Goal: Information Seeking & Learning: Learn about a topic

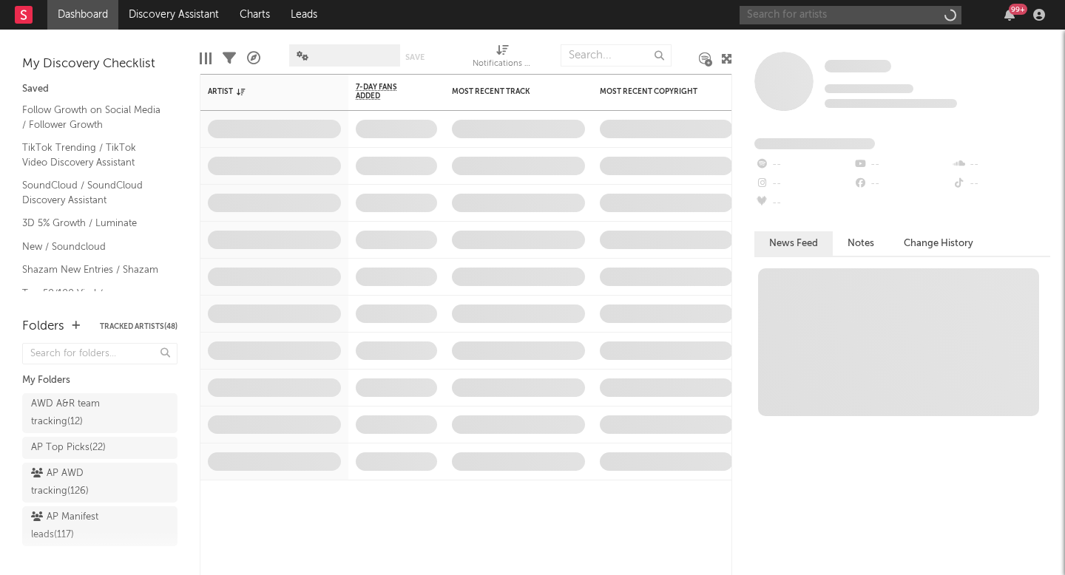
click at [795, 18] on input "text" at bounding box center [851, 15] width 222 height 18
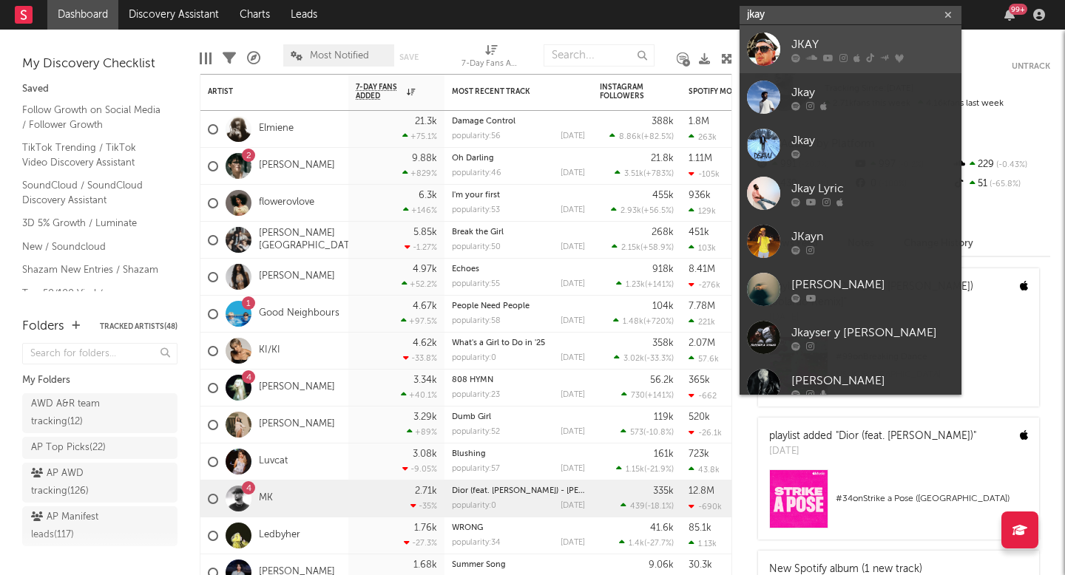
type input "jkay"
click at [852, 53] on div "JKAY" at bounding box center [872, 45] width 163 height 18
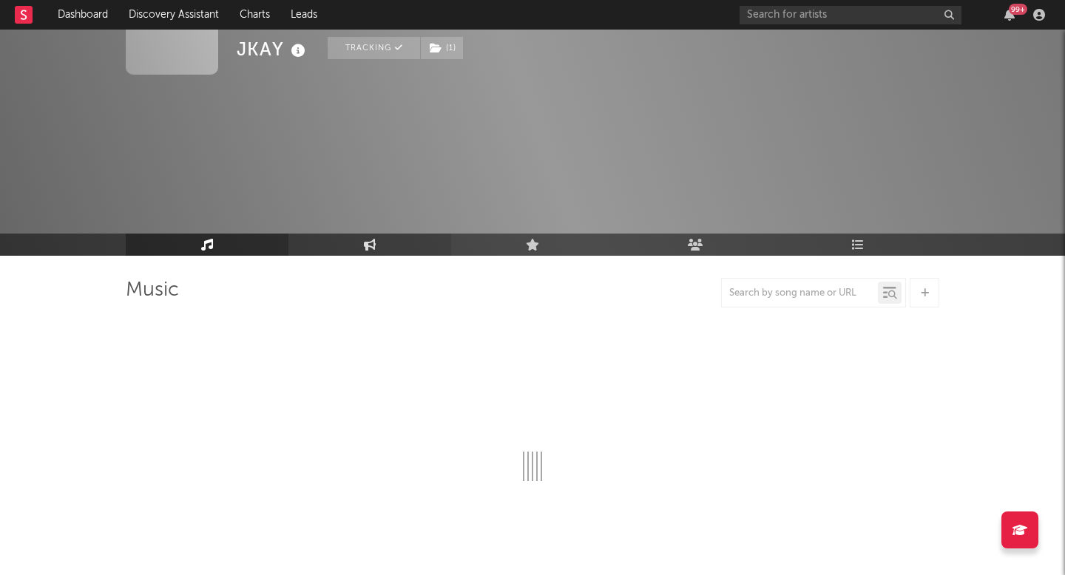
scroll to position [153, 0]
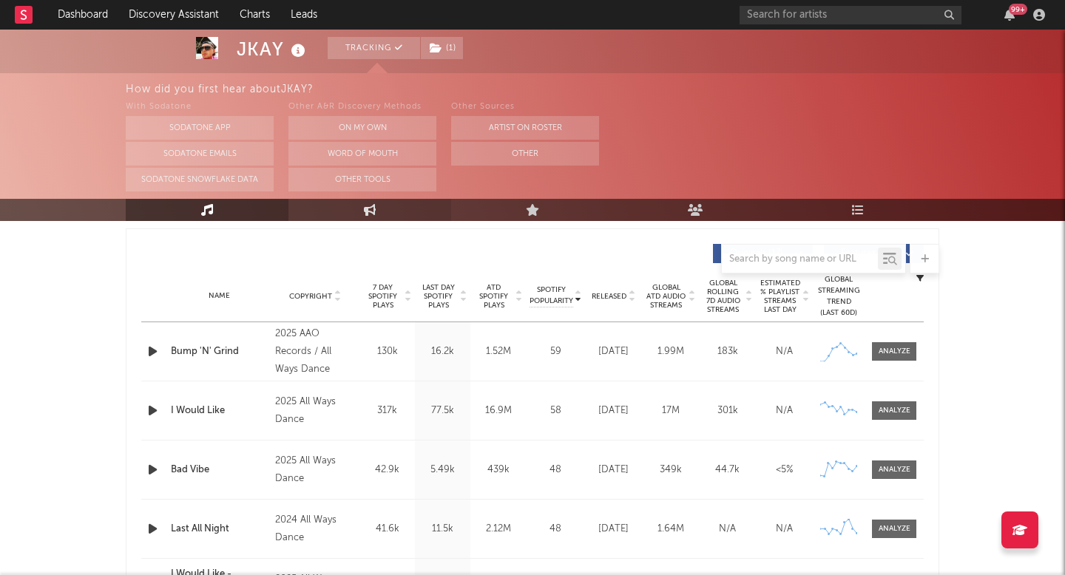
select select "6m"
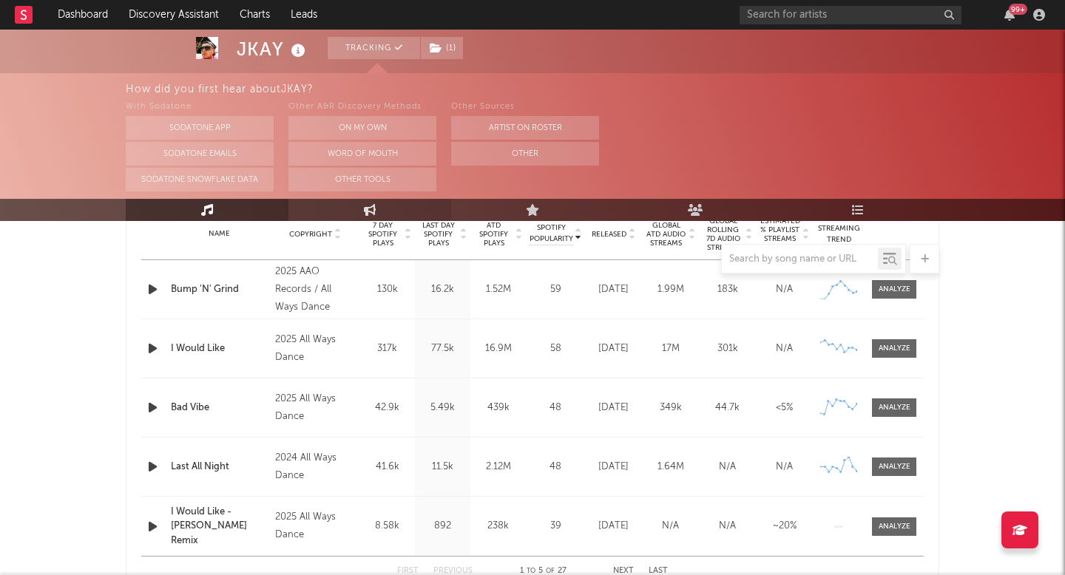
scroll to position [618, 0]
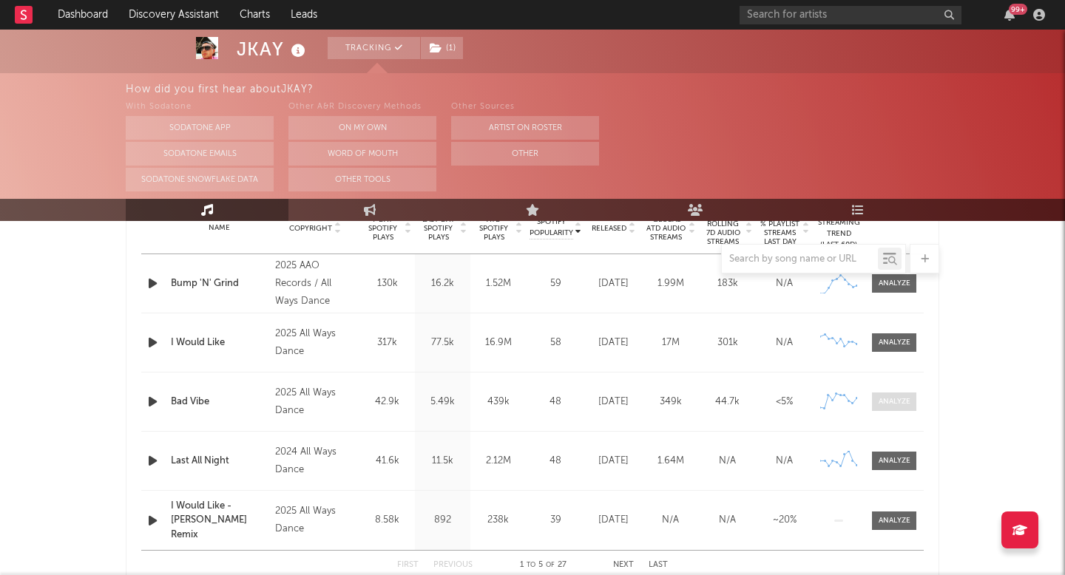
click at [880, 393] on span at bounding box center [894, 402] width 44 height 18
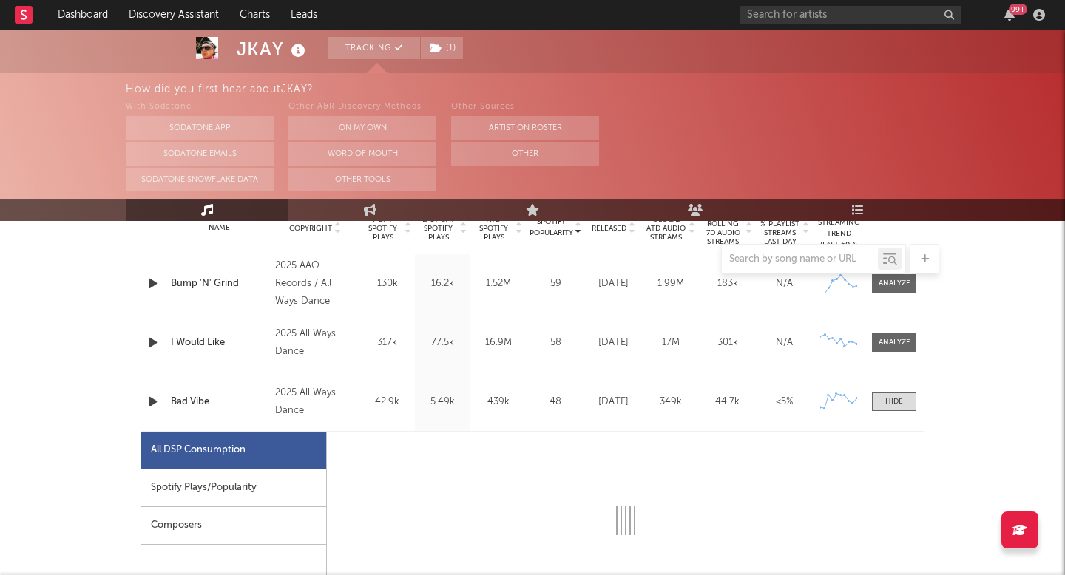
select select "1w"
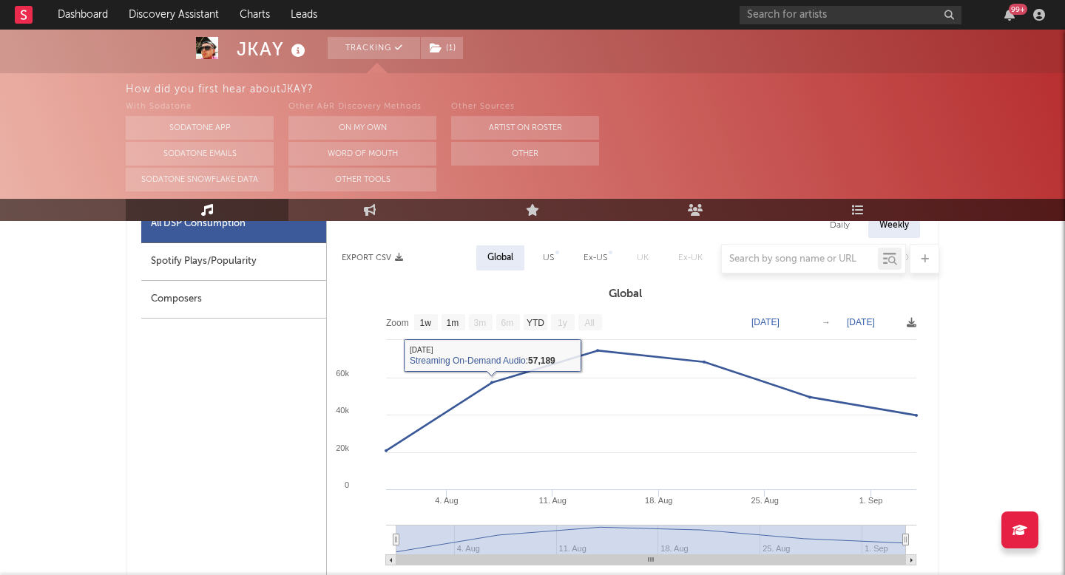
scroll to position [762, 0]
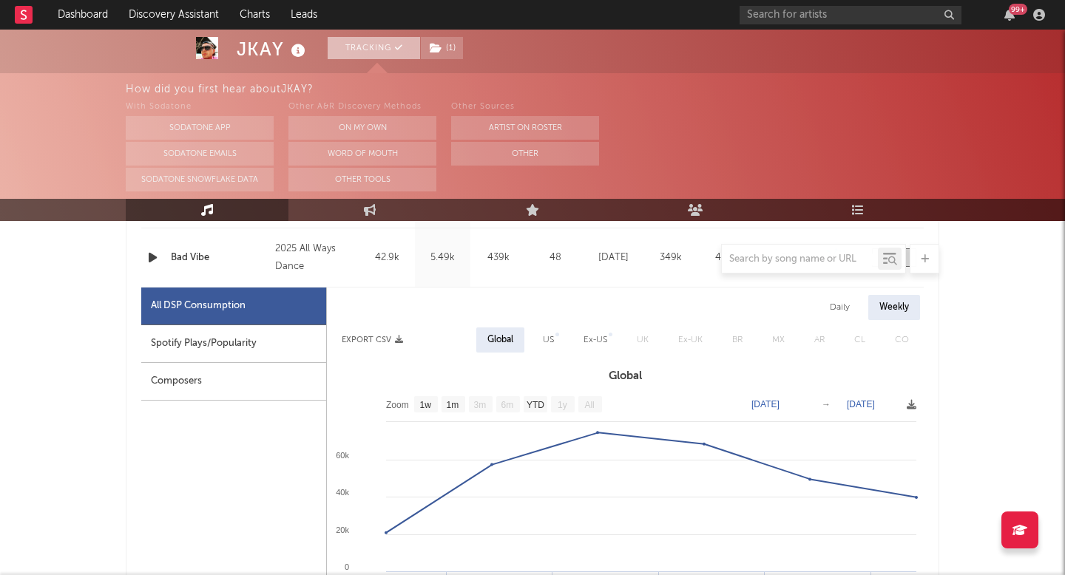
click at [391, 49] on button "Tracking" at bounding box center [374, 48] width 92 height 22
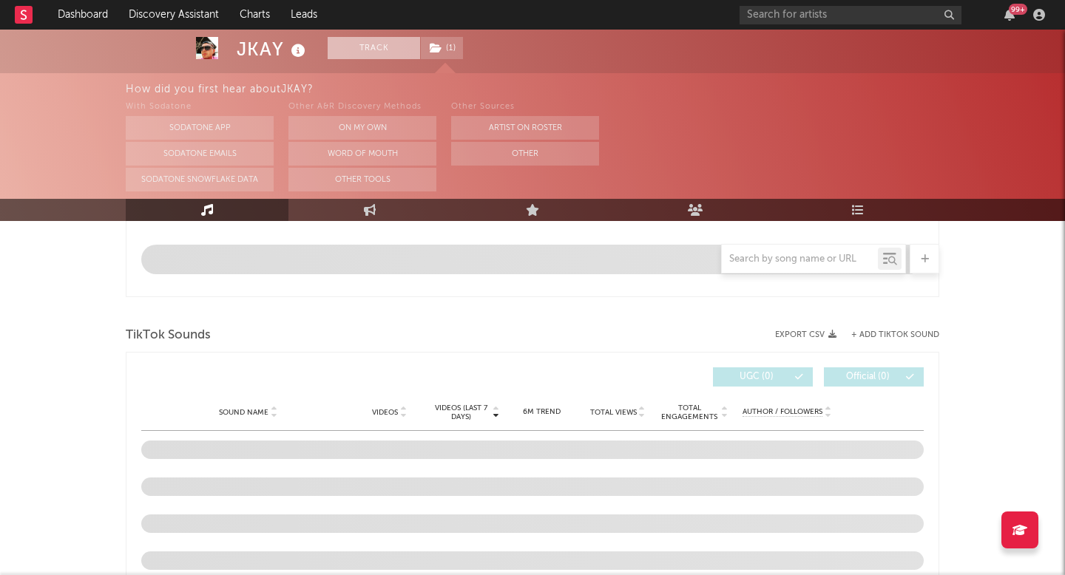
scroll to position [645, 0]
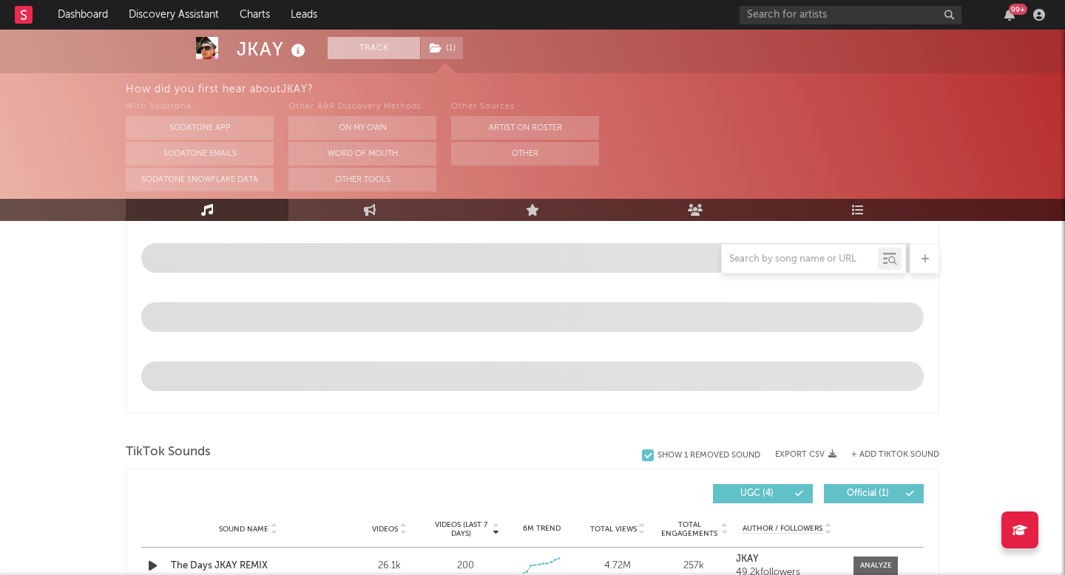
click at [388, 49] on button "Track" at bounding box center [374, 48] width 92 height 22
click at [446, 49] on span "( 1 )" at bounding box center [442, 48] width 44 height 22
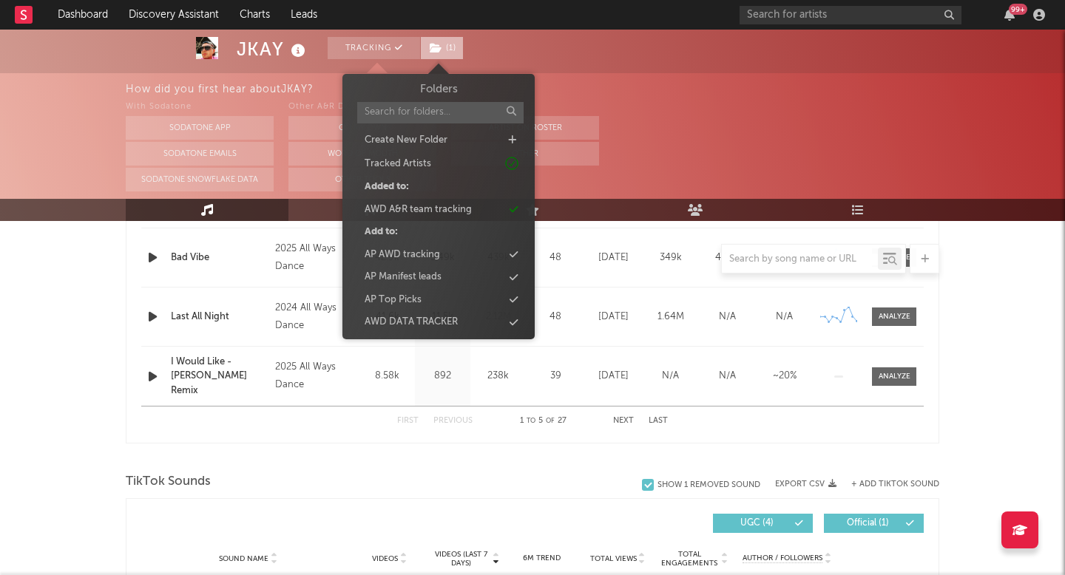
select select "6m"
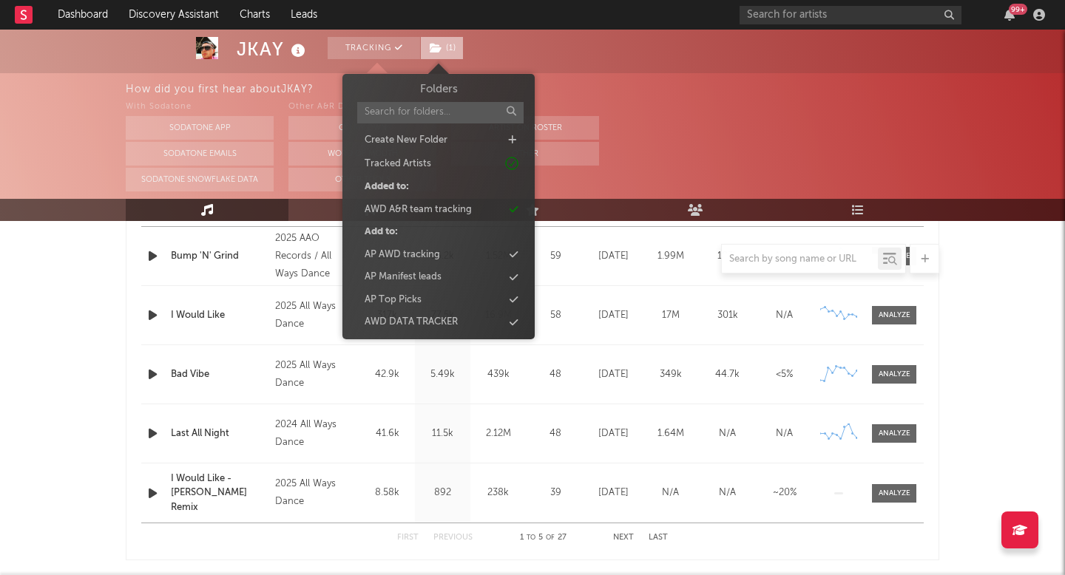
scroll to position [762, 0]
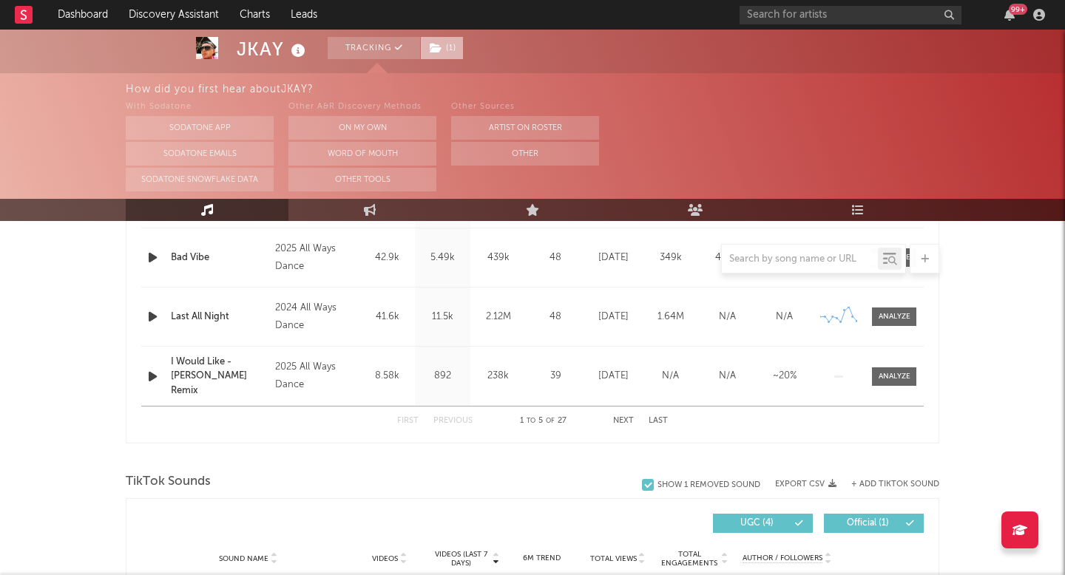
click at [446, 49] on span "( 1 )" at bounding box center [442, 48] width 44 height 22
click at [372, 78] on div "How did you first hear about JKAY ? With Sodatone Sodatone App Sodatone Emails …" at bounding box center [595, 136] width 939 height 126
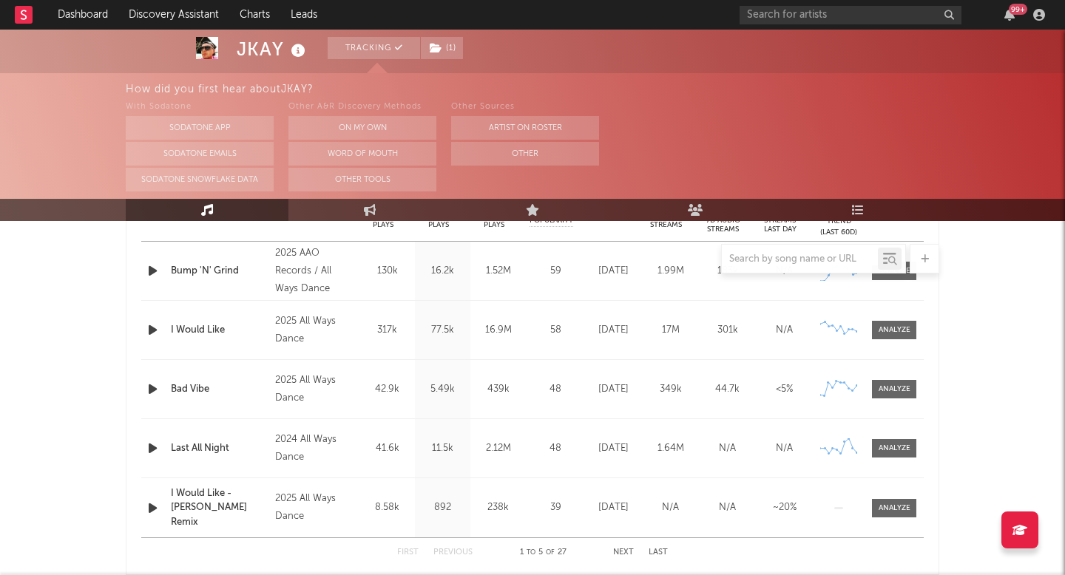
scroll to position [635, 0]
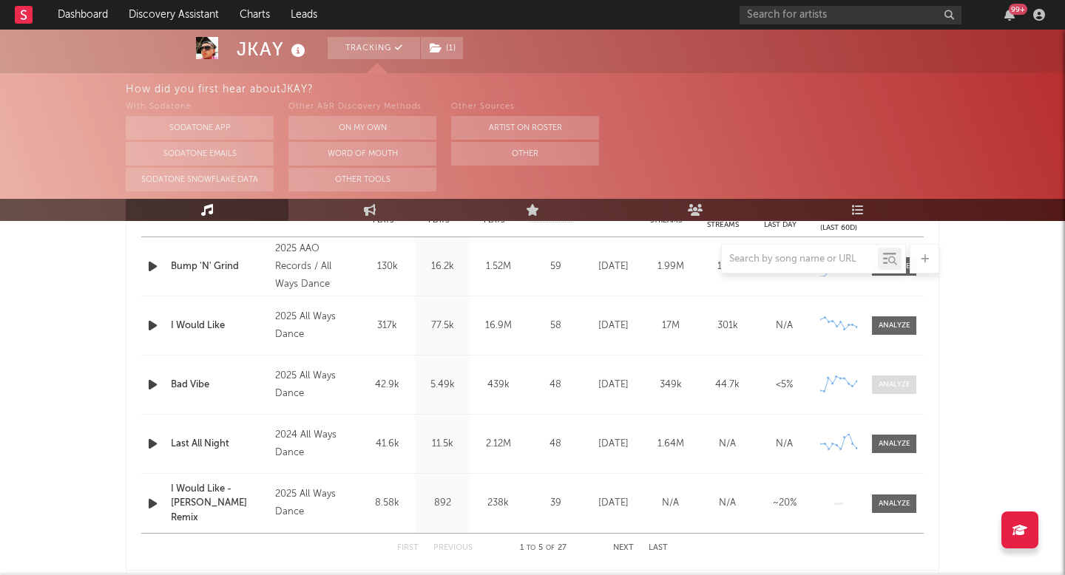
click at [877, 385] on span at bounding box center [894, 385] width 44 height 18
select select "1w"
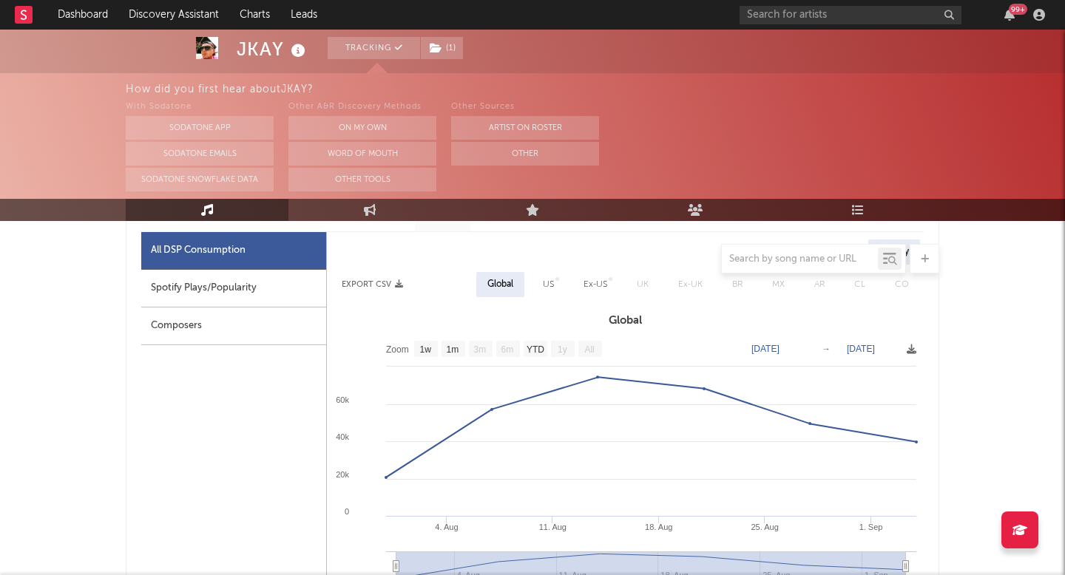
scroll to position [797, 0]
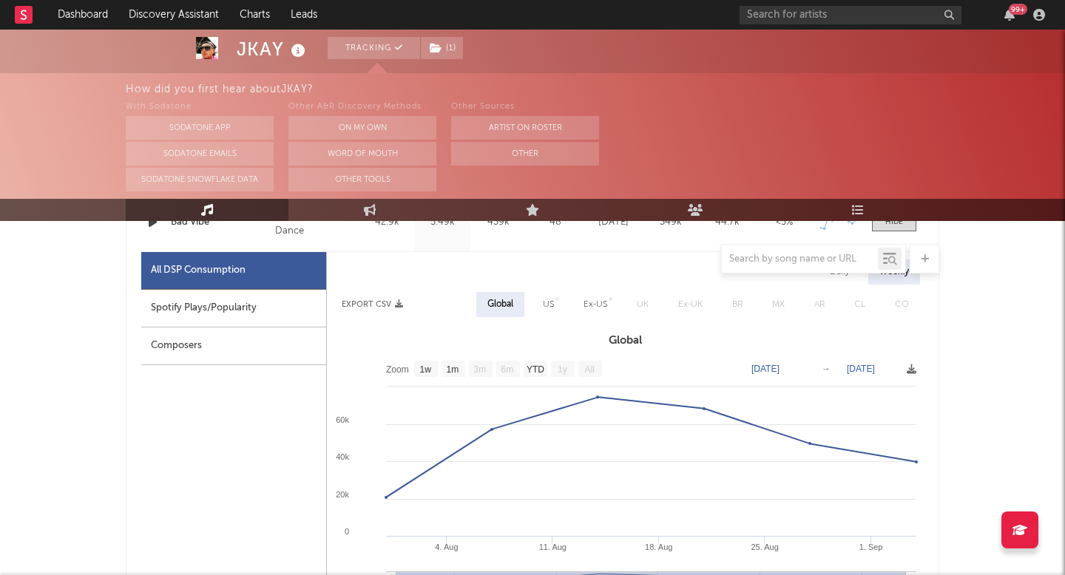
click at [234, 311] on div "Spotify Plays/Popularity" at bounding box center [233, 309] width 185 height 38
select select "1w"
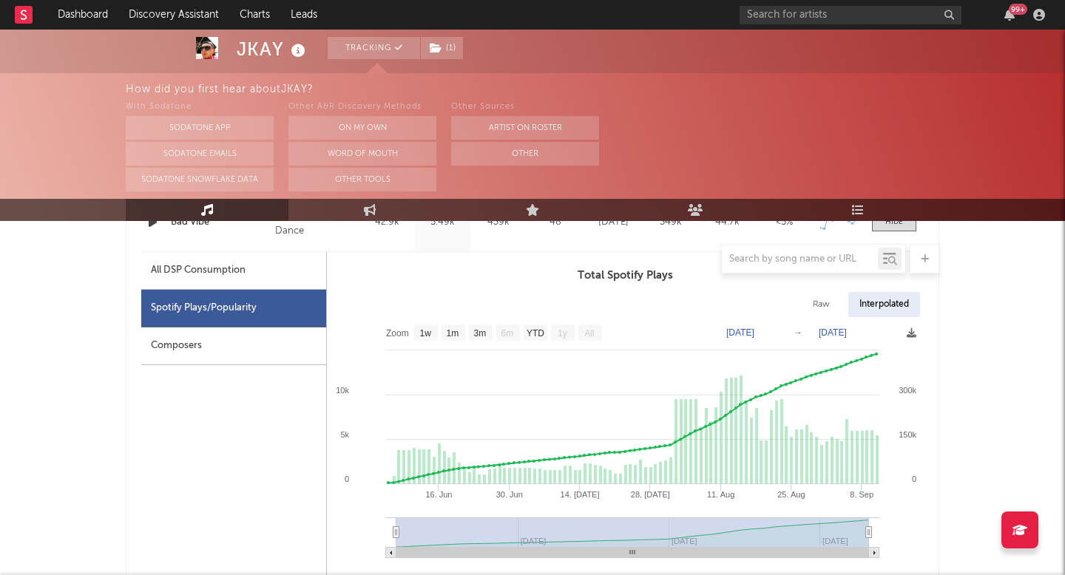
click at [266, 341] on div "Composers" at bounding box center [233, 347] width 185 height 38
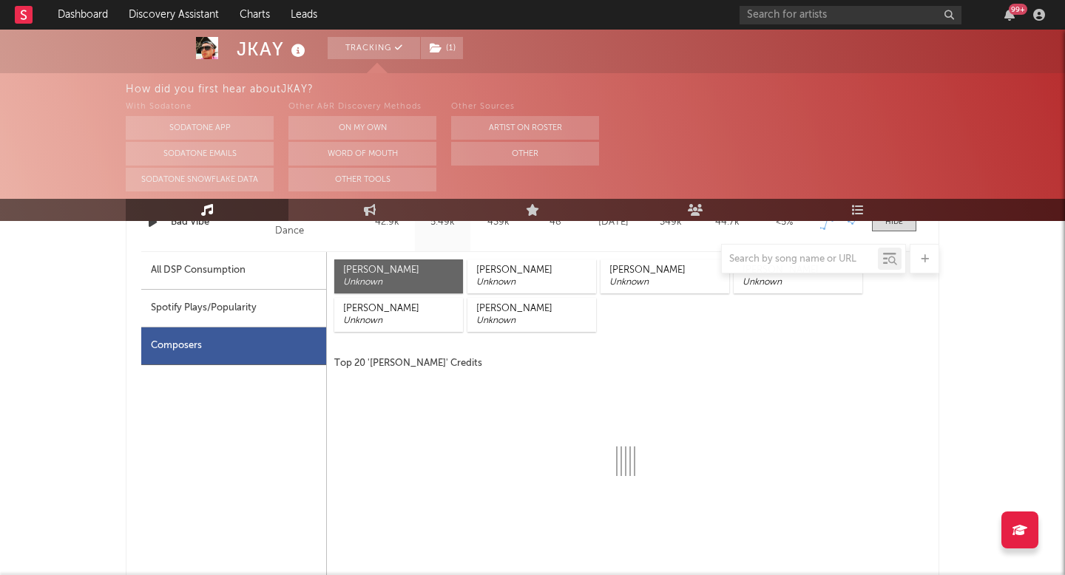
click at [283, 290] on div "Spotify Plays/Popularity" at bounding box center [233, 309] width 185 height 38
select select "1w"
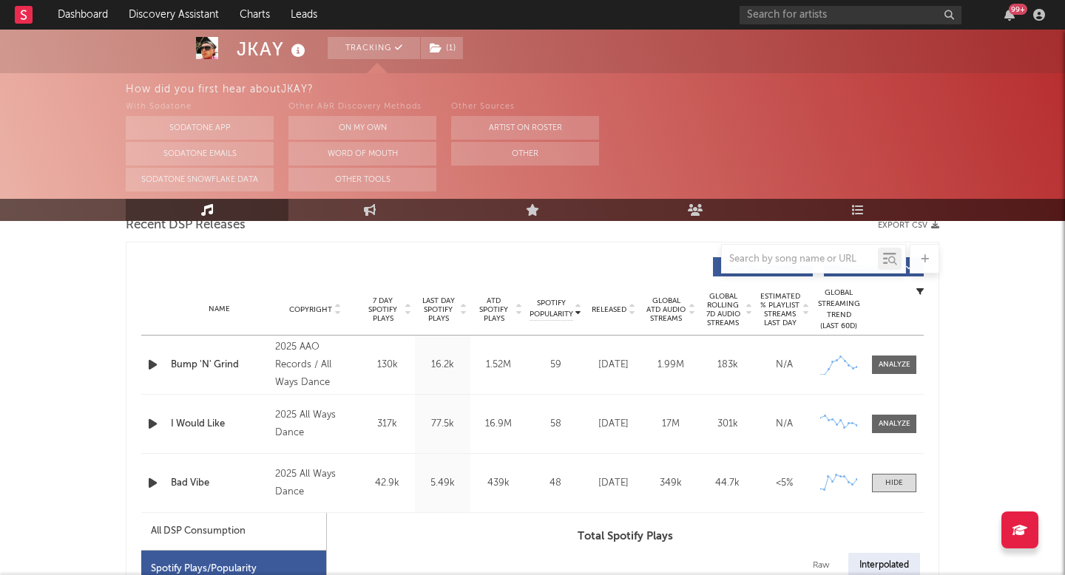
scroll to position [524, 0]
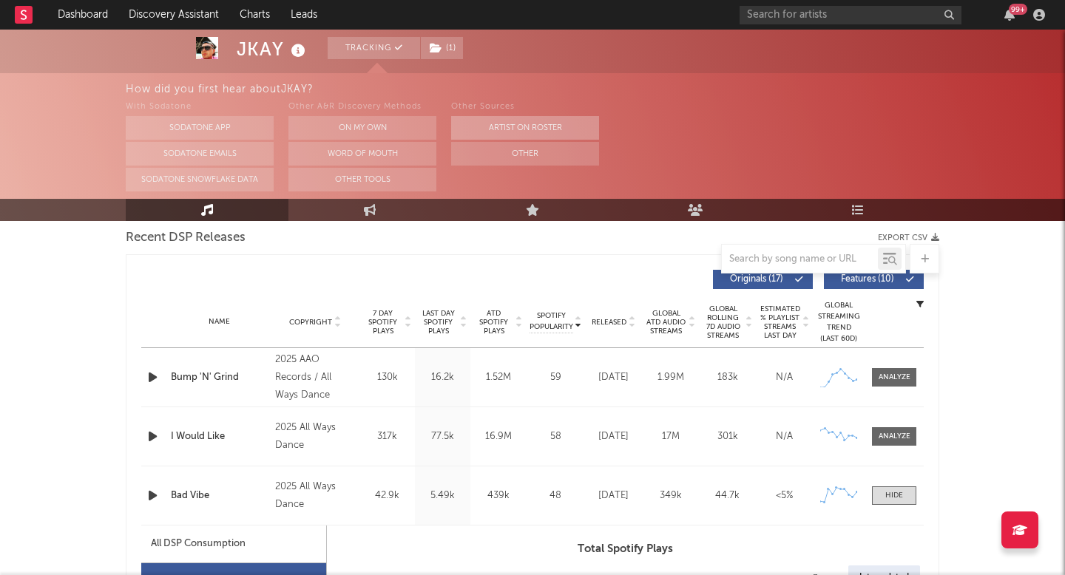
click at [542, 118] on button "Artist on Roster" at bounding box center [525, 128] width 148 height 24
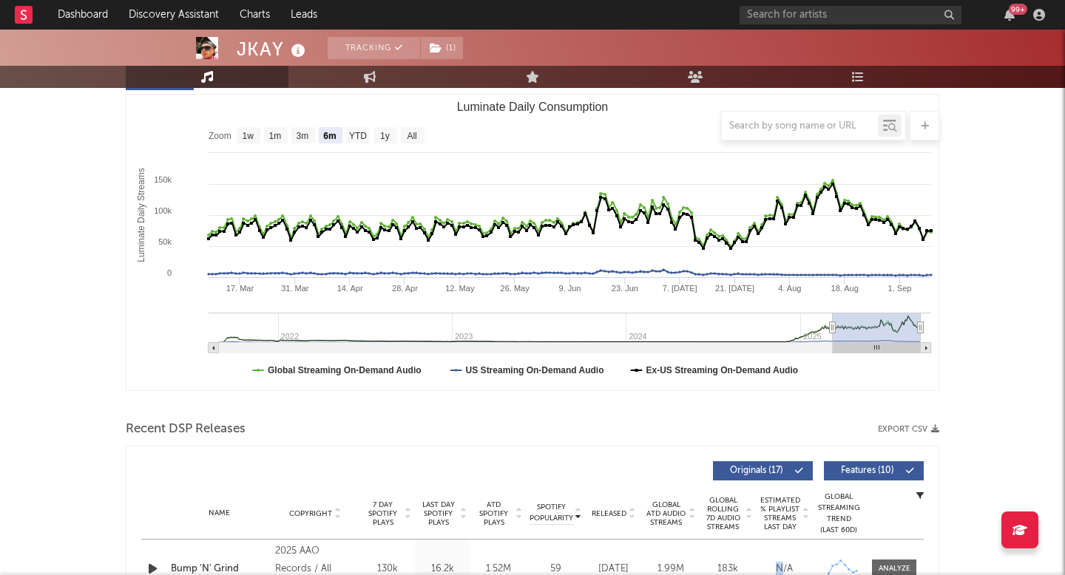
scroll to position [0, 0]
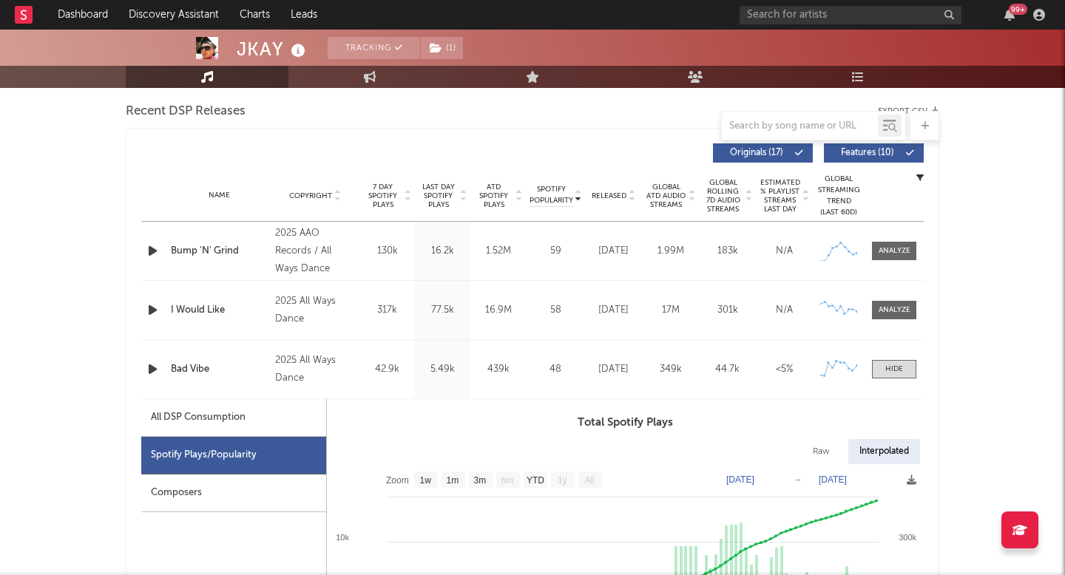
scroll to position [828, 0]
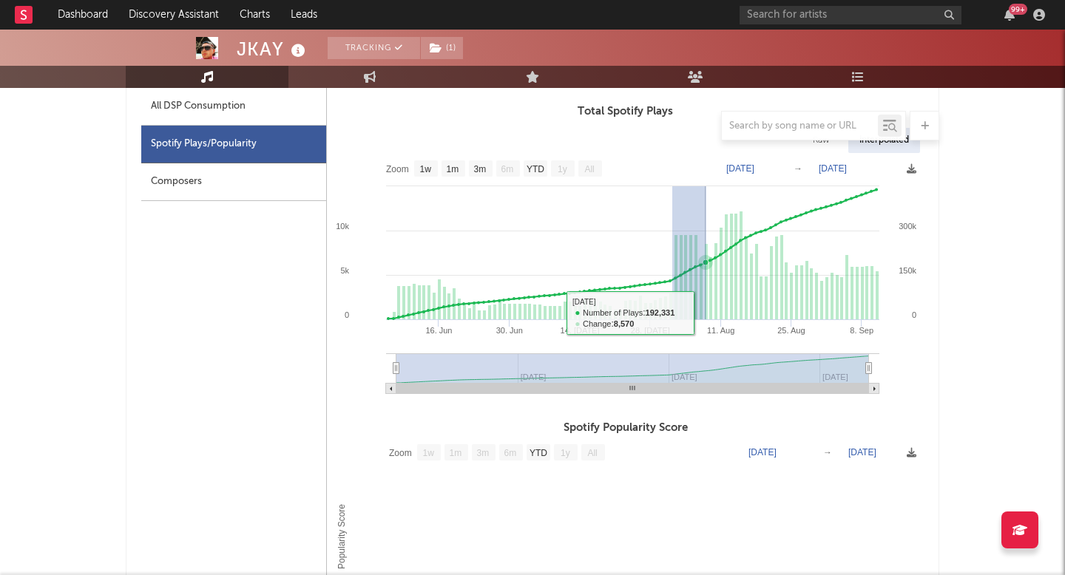
drag, startPoint x: 672, startPoint y: 289, endPoint x: 679, endPoint y: 318, distance: 29.6
click at [679, 318] on rect at bounding box center [625, 278] width 597 height 251
type input "[DATE]"
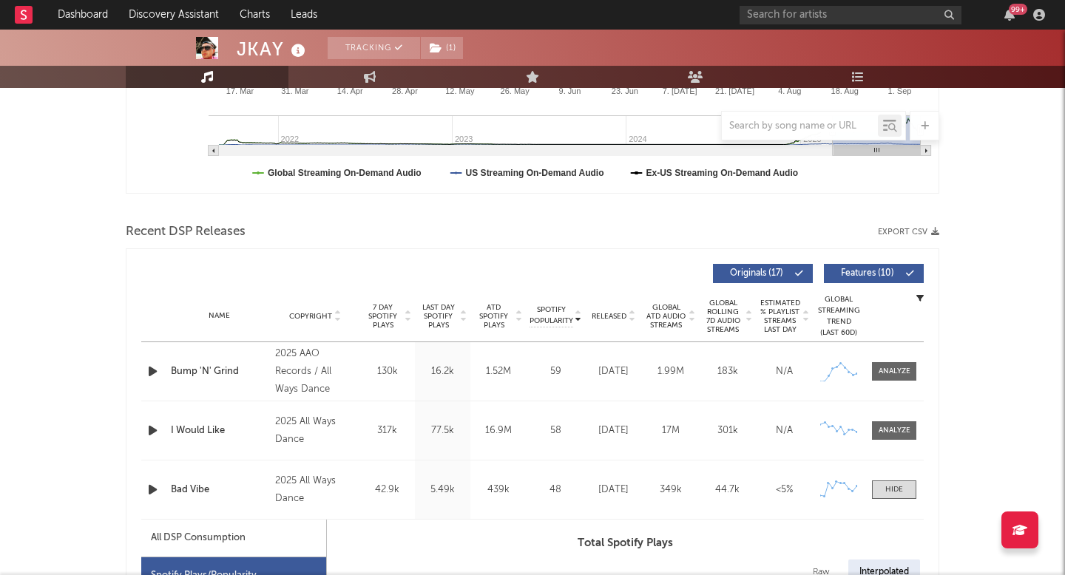
scroll to position [464, 0]
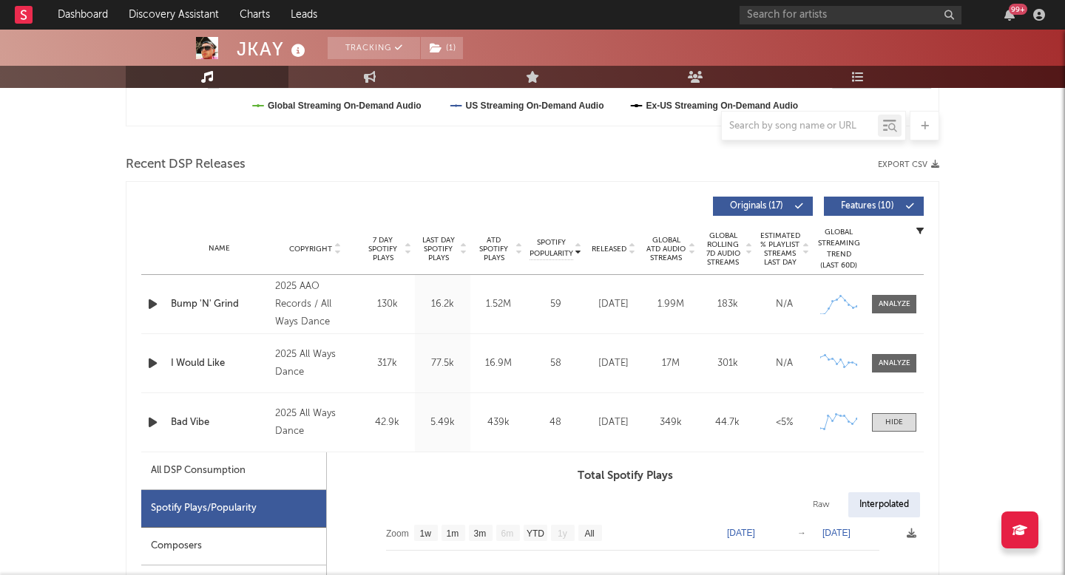
click at [235, 459] on div "All DSP Consumption" at bounding box center [233, 472] width 185 height 38
select select "1w"
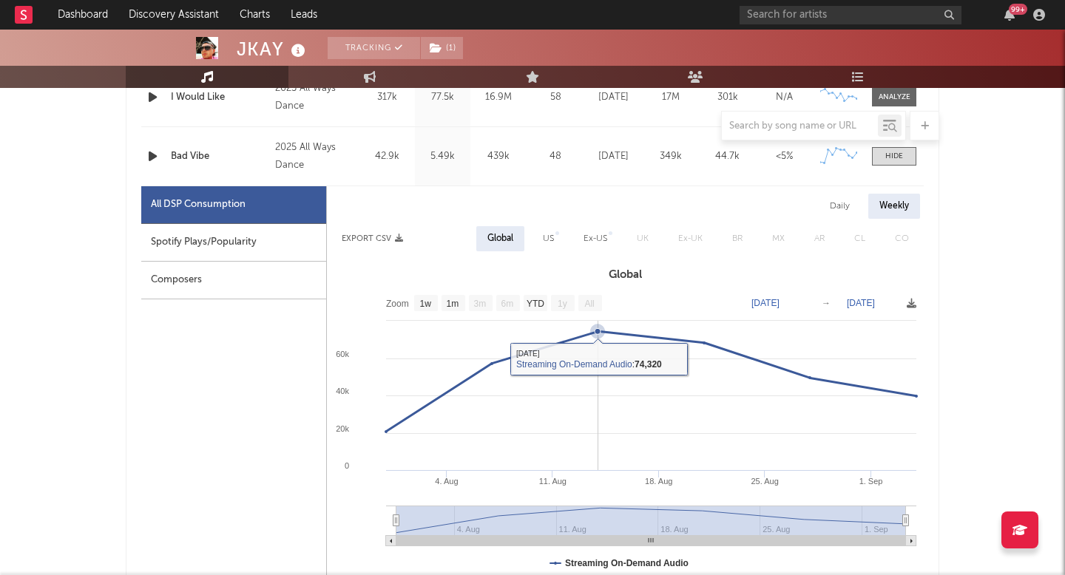
scroll to position [715, 0]
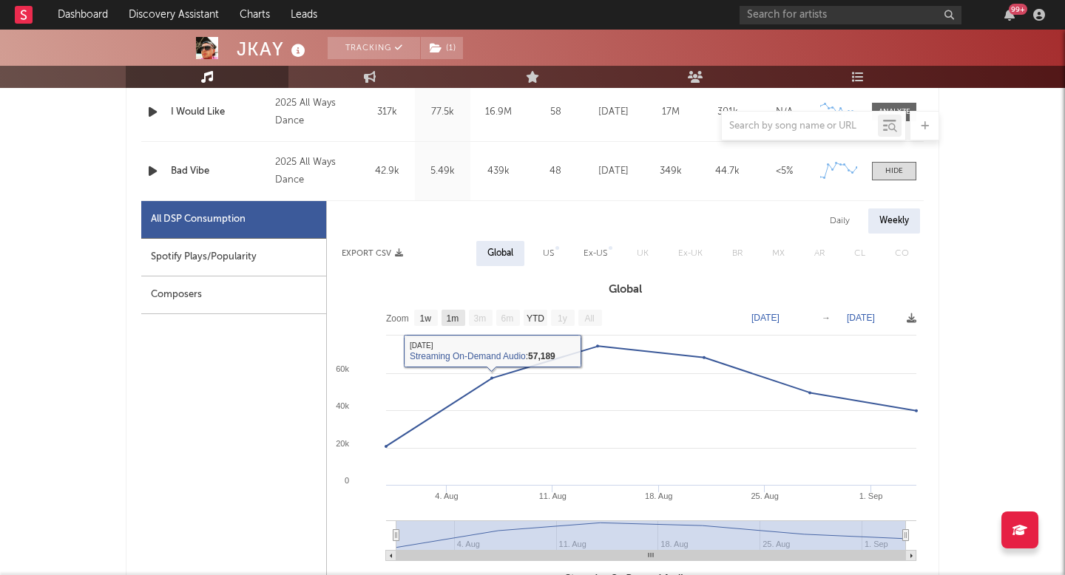
click at [450, 319] on text "1m" at bounding box center [453, 319] width 13 height 10
select select "1m"
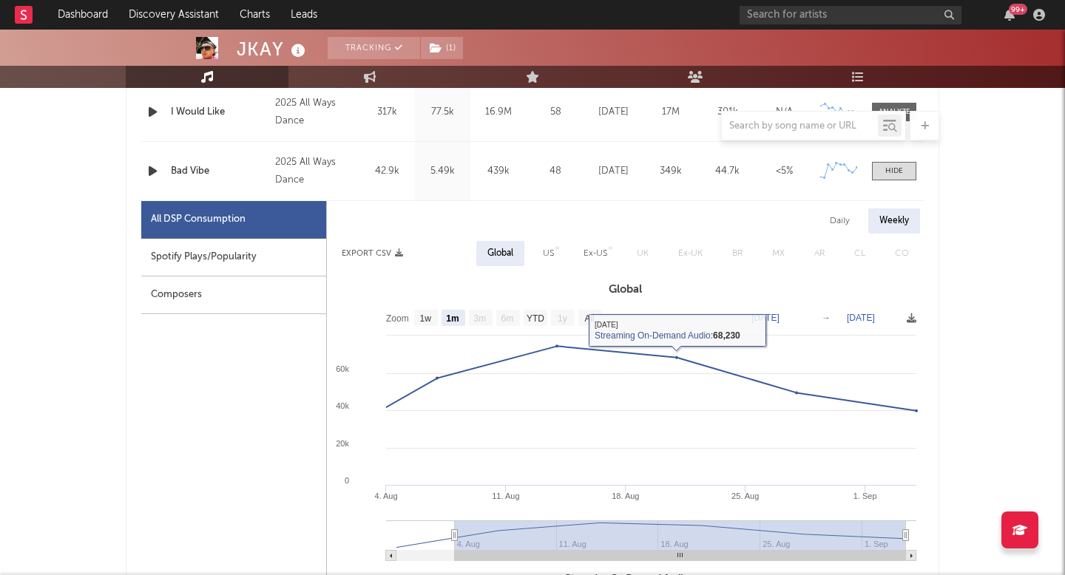
click at [540, 255] on div "US" at bounding box center [548, 253] width 33 height 25
select select "1m"
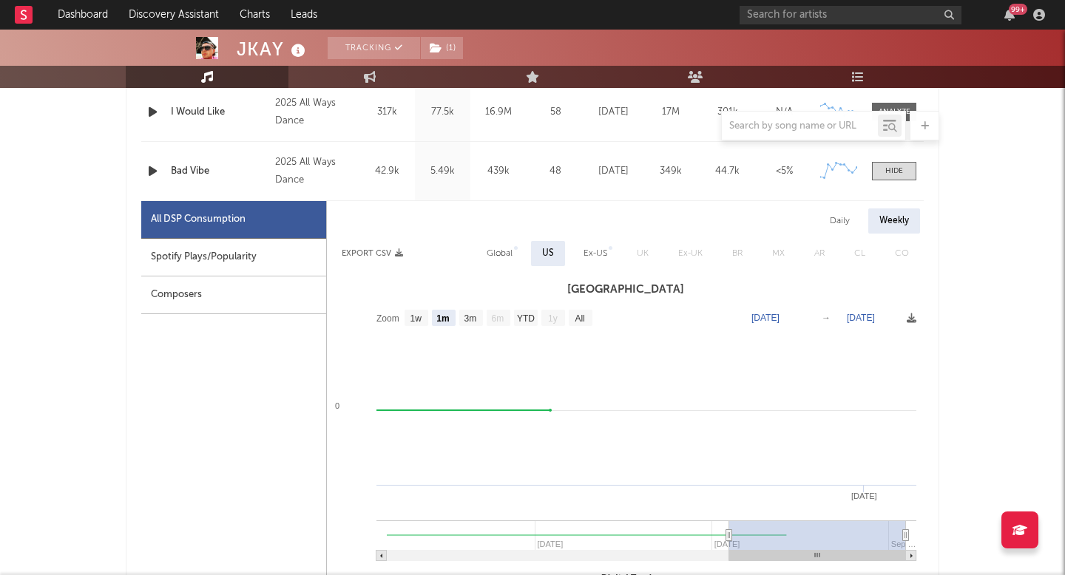
click at [600, 260] on div "Ex-US" at bounding box center [596, 254] width 24 height 18
select select "1m"
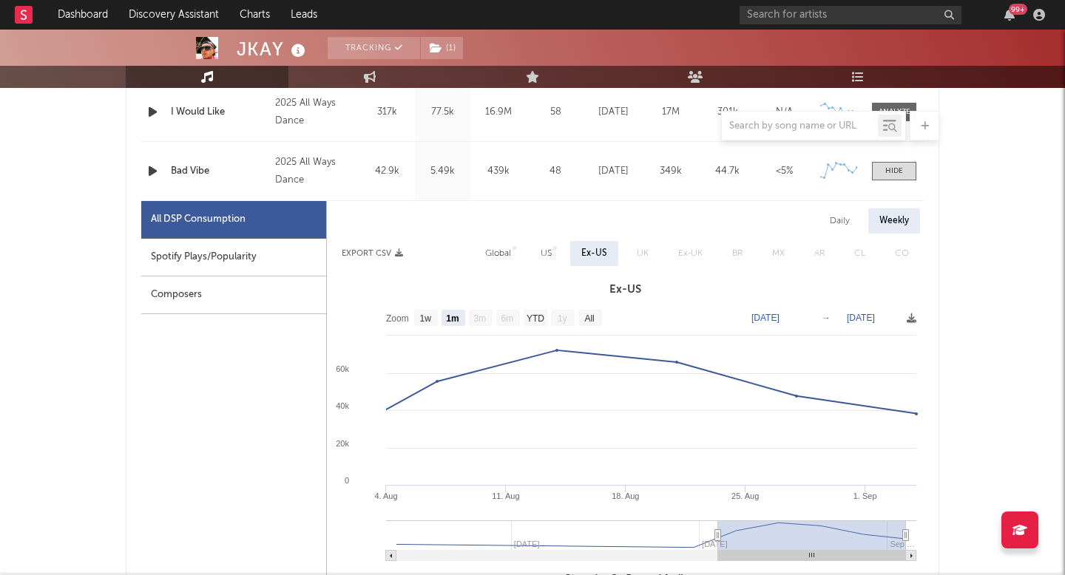
click at [502, 249] on div "Global" at bounding box center [498, 254] width 26 height 18
select select "1m"
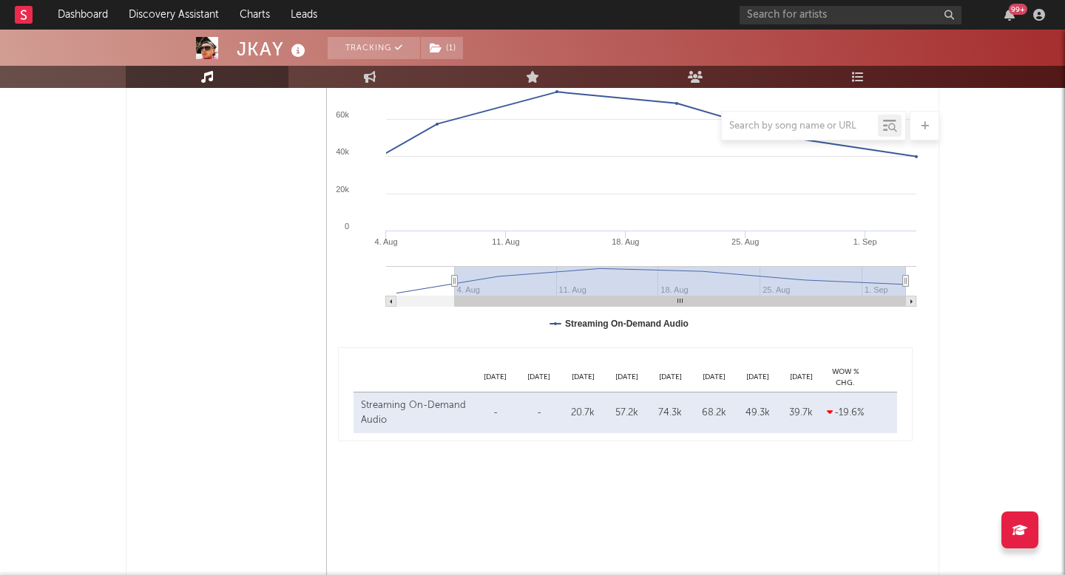
scroll to position [1049, 0]
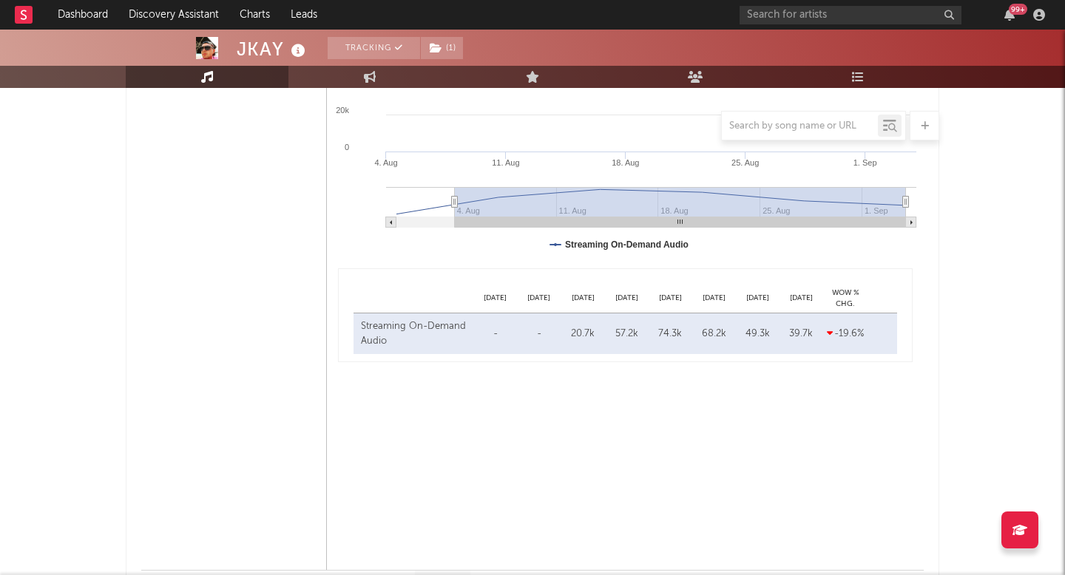
type input "[DATE]"
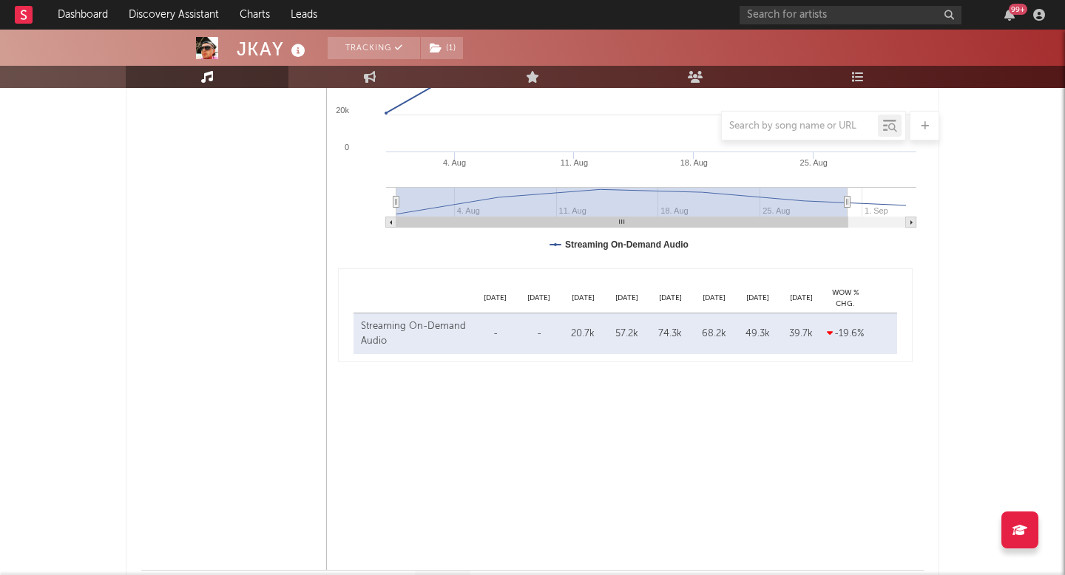
drag, startPoint x: 450, startPoint y: 206, endPoint x: 429, endPoint y: 200, distance: 22.1
click at [429, 200] on g at bounding box center [651, 207] width 530 height 41
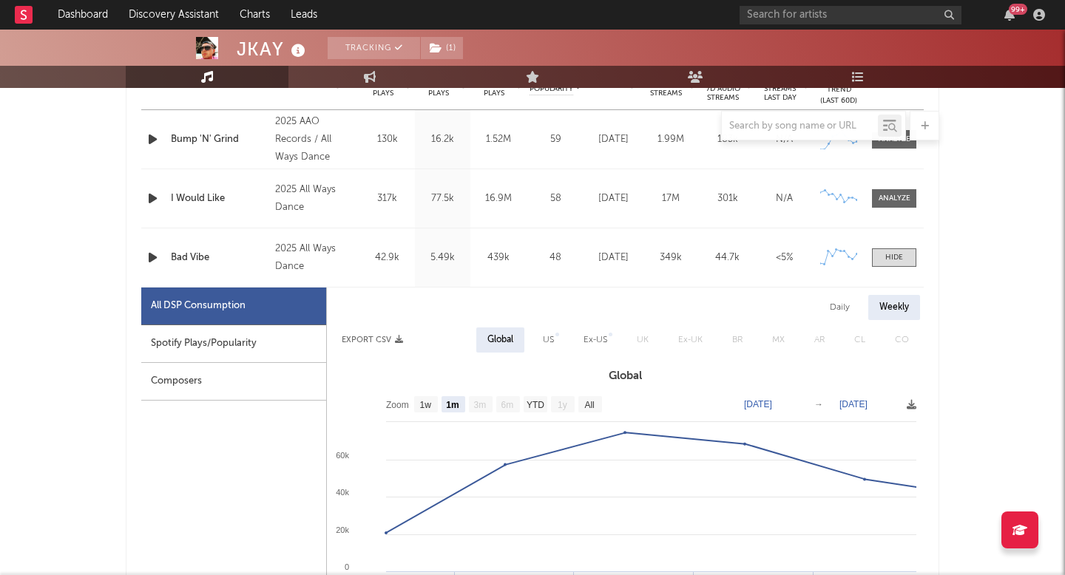
scroll to position [515, 0]
